Goal: Navigation & Orientation: Find specific page/section

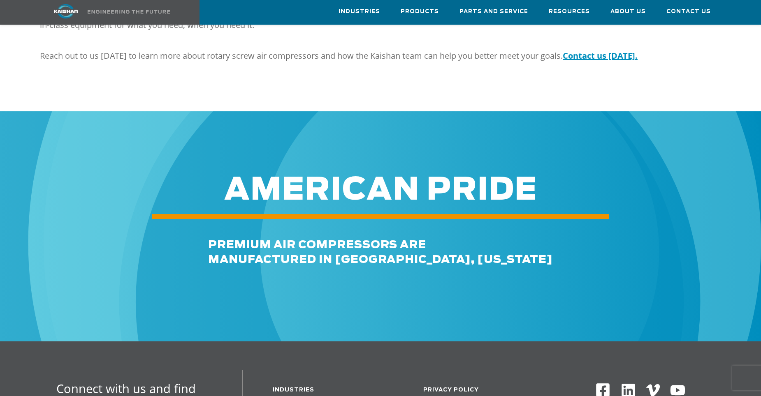
scroll to position [1028, 0]
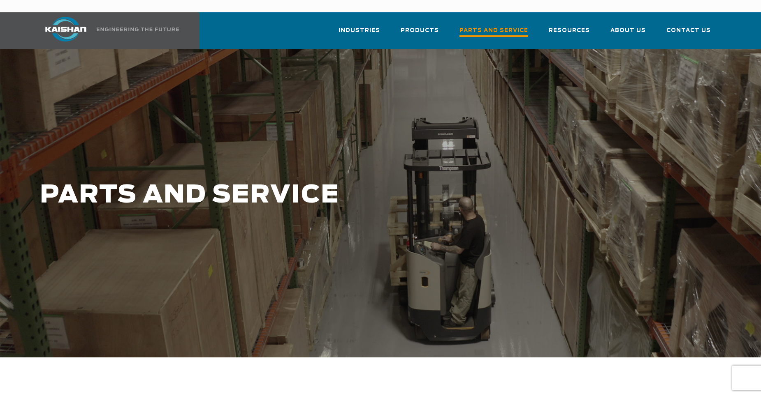
click at [500, 26] on span "Parts and Service" at bounding box center [493, 31] width 69 height 11
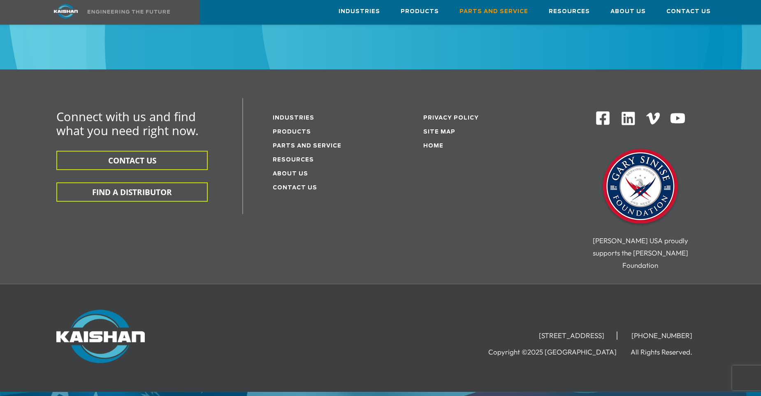
scroll to position [1095, 0]
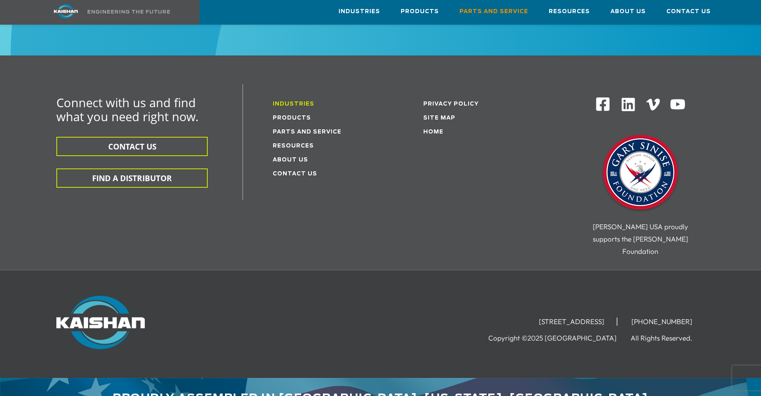
click at [290, 102] on link "Industries" at bounding box center [294, 104] width 42 height 5
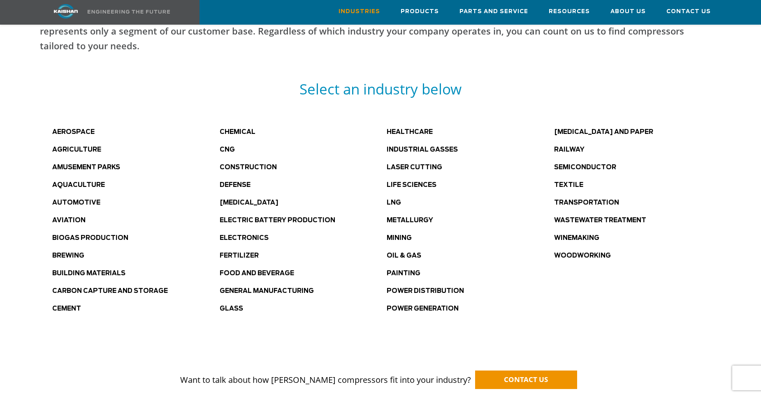
scroll to position [411, 0]
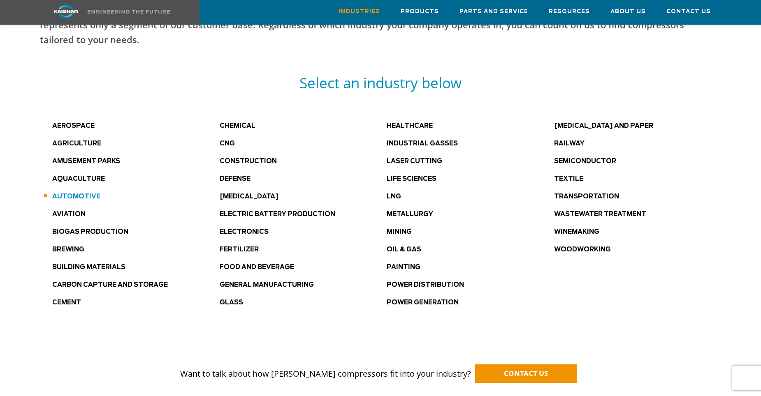
click at [68, 194] on link "Automotive" at bounding box center [76, 197] width 48 height 6
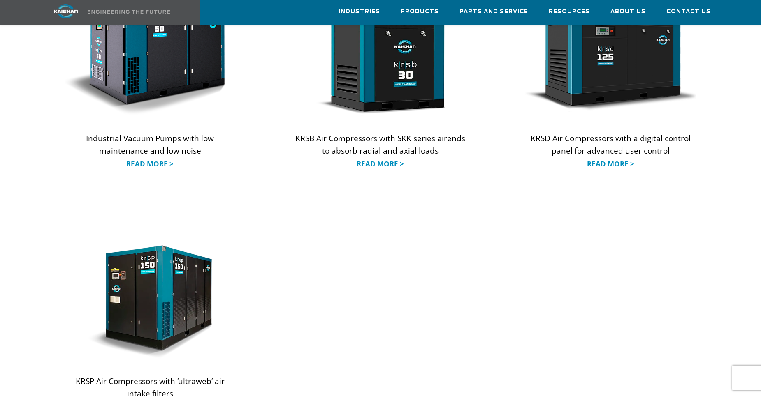
scroll to position [905, 0]
